Goal: Information Seeking & Learning: Check status

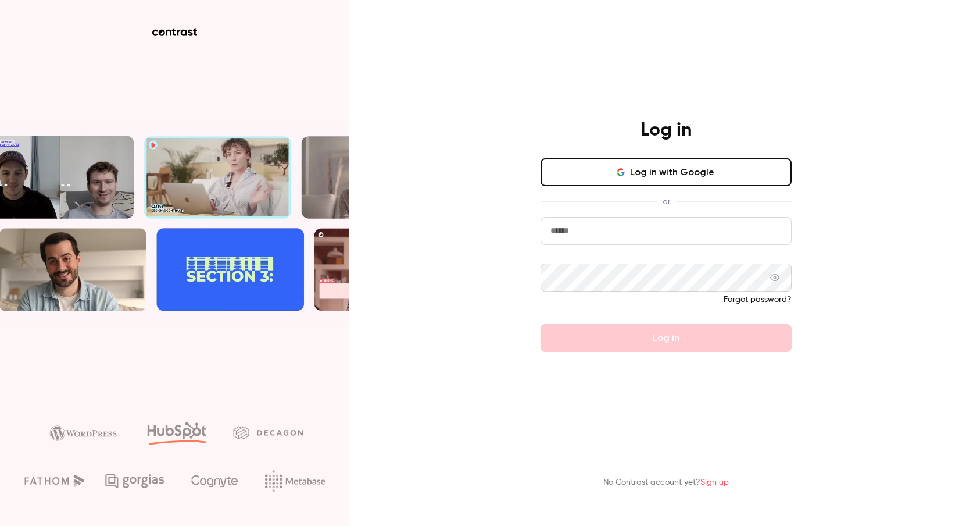
click at [662, 236] on input "email" at bounding box center [666, 231] width 251 height 28
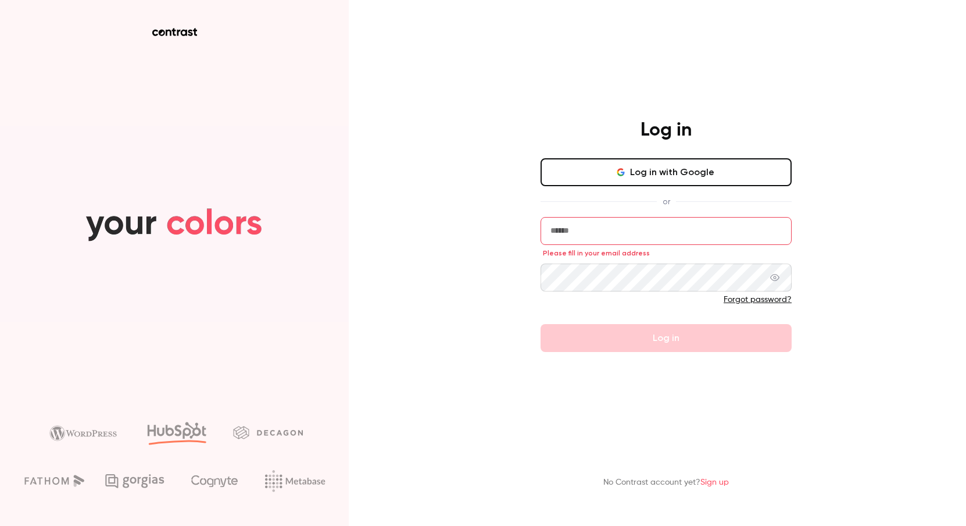
type input "**********"
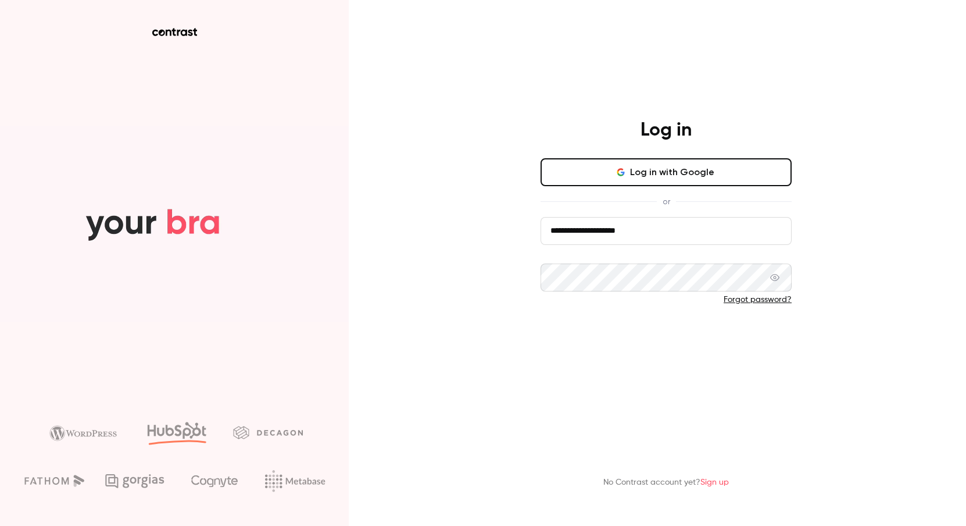
click at [668, 328] on button "Log in" at bounding box center [666, 338] width 251 height 28
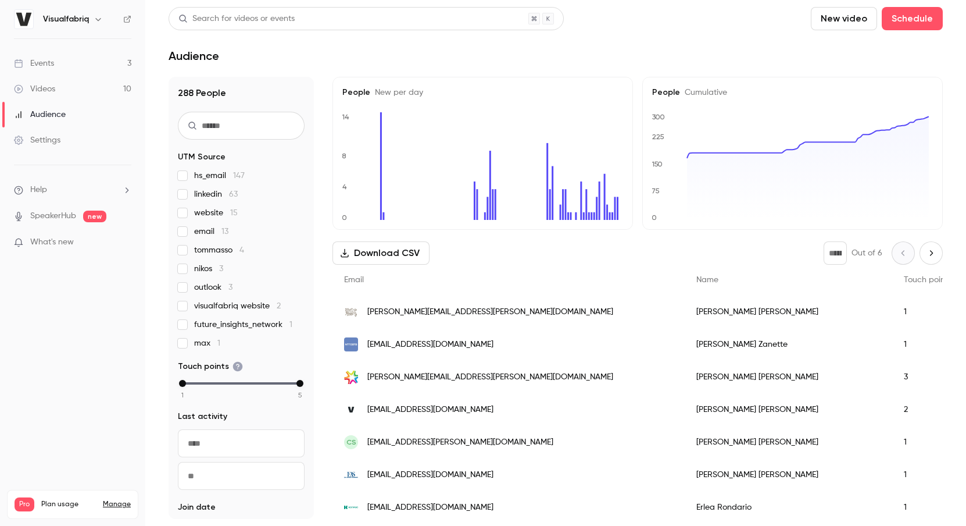
click at [62, 84] on link "Videos 10" at bounding box center [72, 89] width 145 height 26
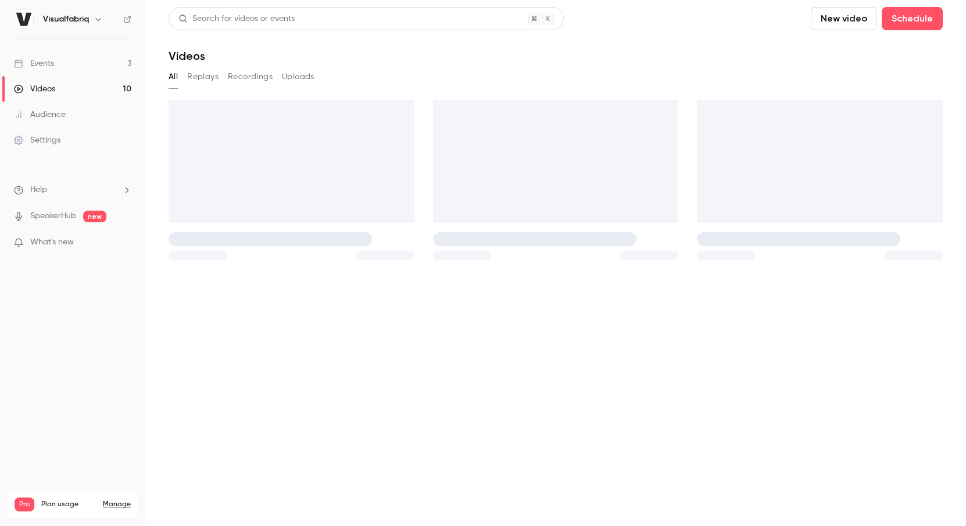
click at [49, 65] on div "Events" at bounding box center [34, 64] width 40 height 12
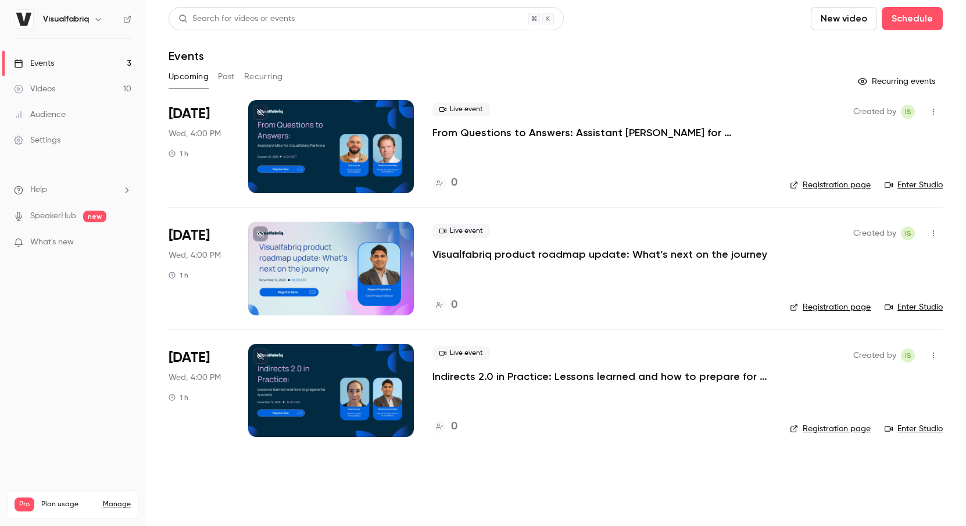
click at [233, 76] on button "Past" at bounding box center [226, 76] width 17 height 19
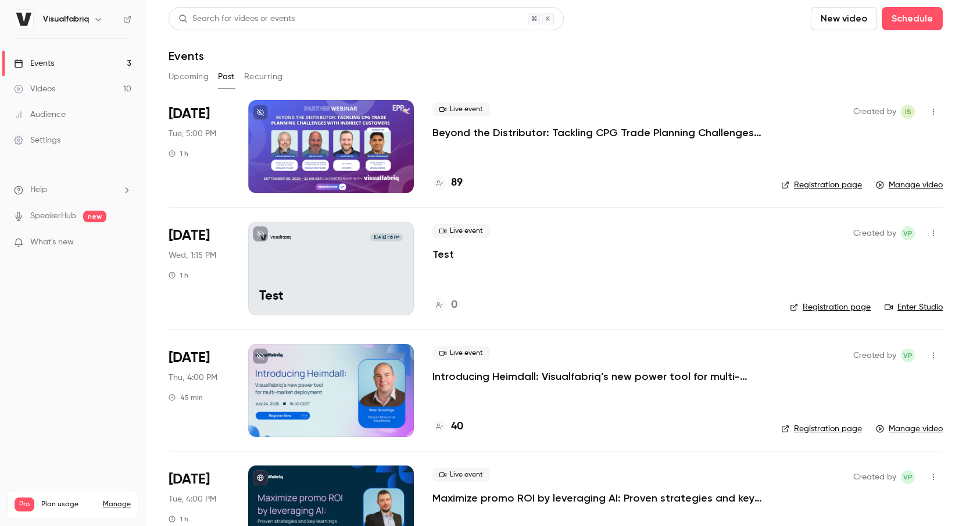
click at [322, 114] on div at bounding box center [331, 146] width 166 height 93
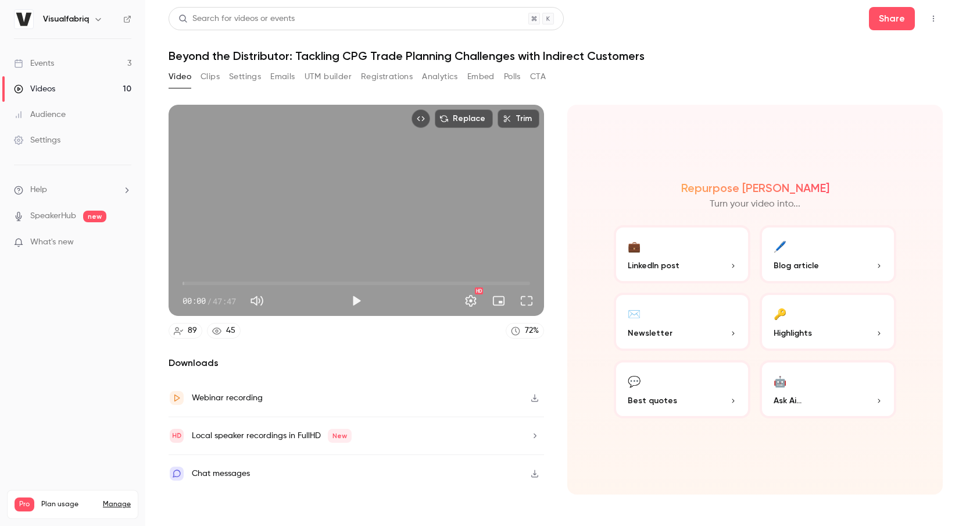
click at [379, 73] on button "Registrations" at bounding box center [387, 76] width 52 height 19
